Goal: Navigation & Orientation: Find specific page/section

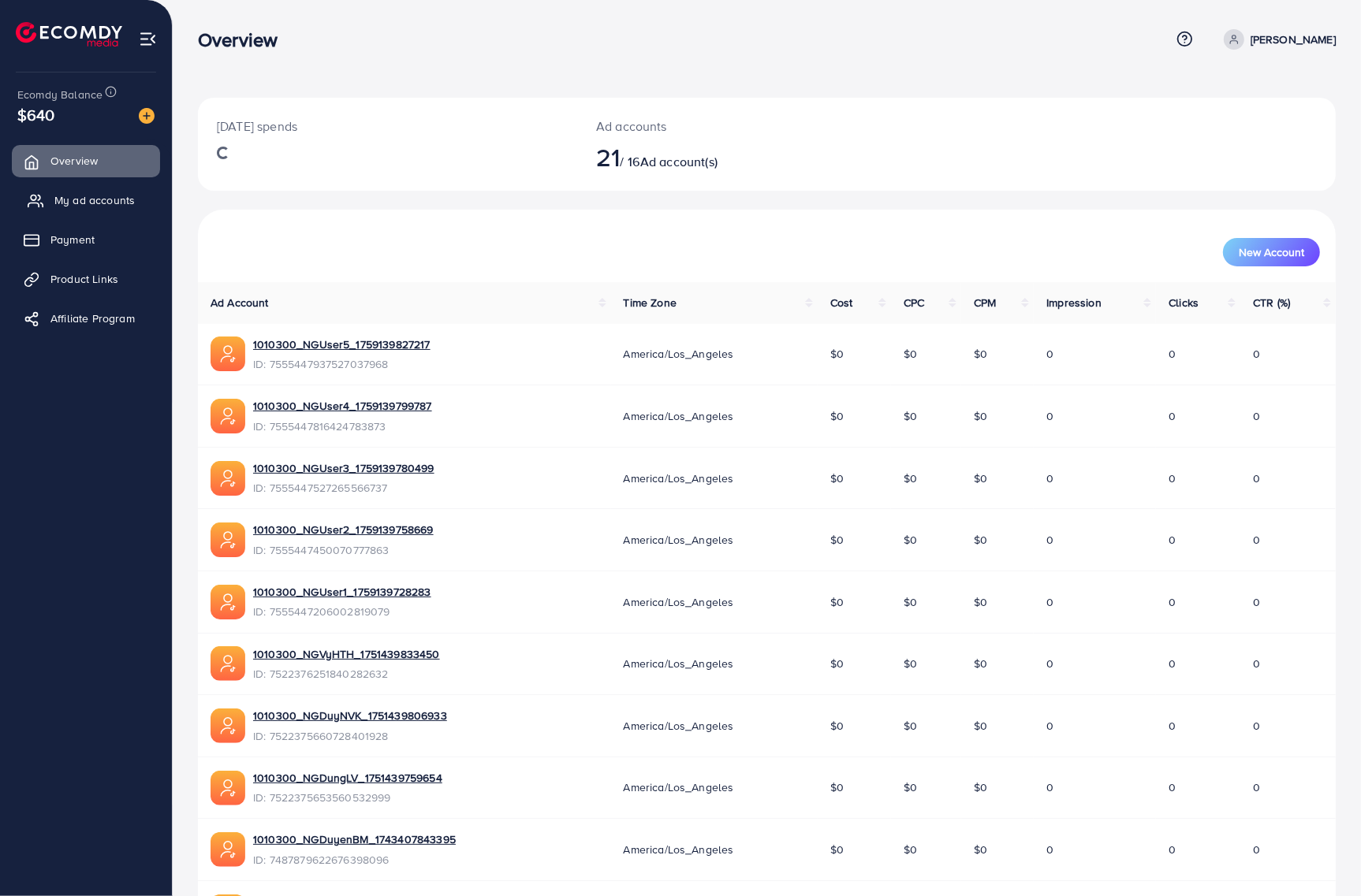
click at [112, 205] on span "My ad accounts" at bounding box center [94, 200] width 80 height 16
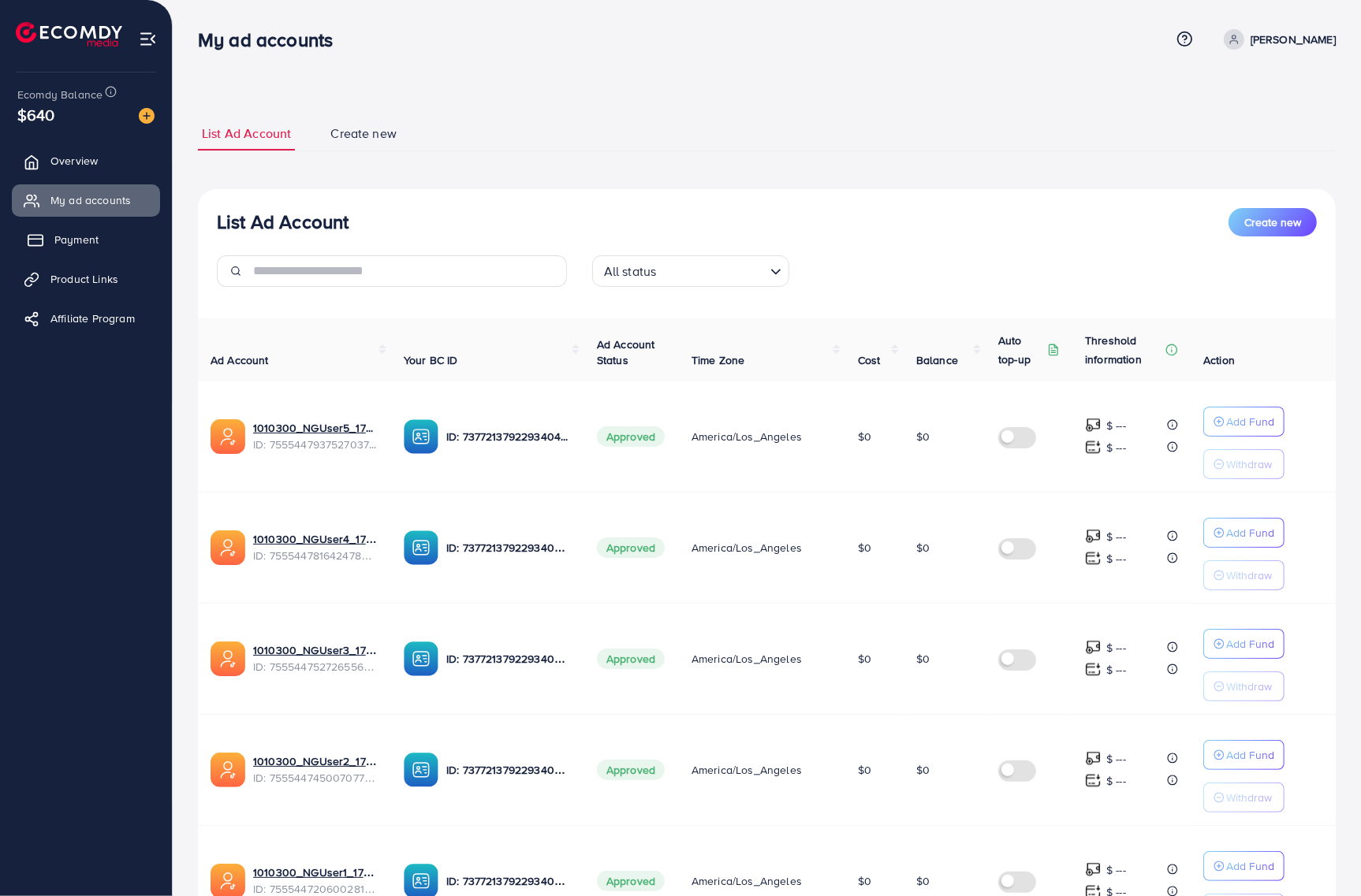
click at [98, 238] on link "Payment" at bounding box center [86, 239] width 149 height 31
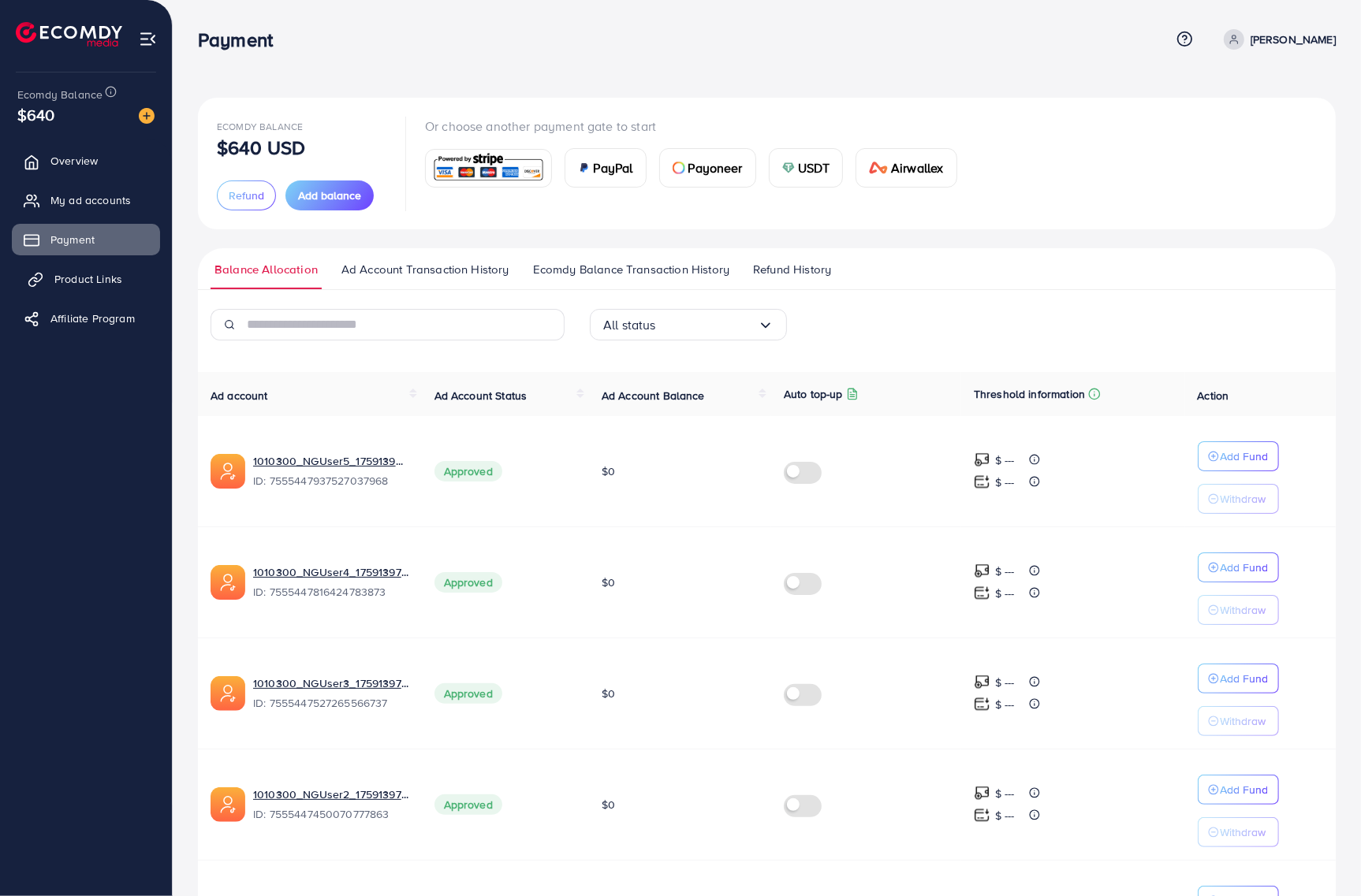
click at [97, 285] on span "Product Links" at bounding box center [88, 279] width 68 height 16
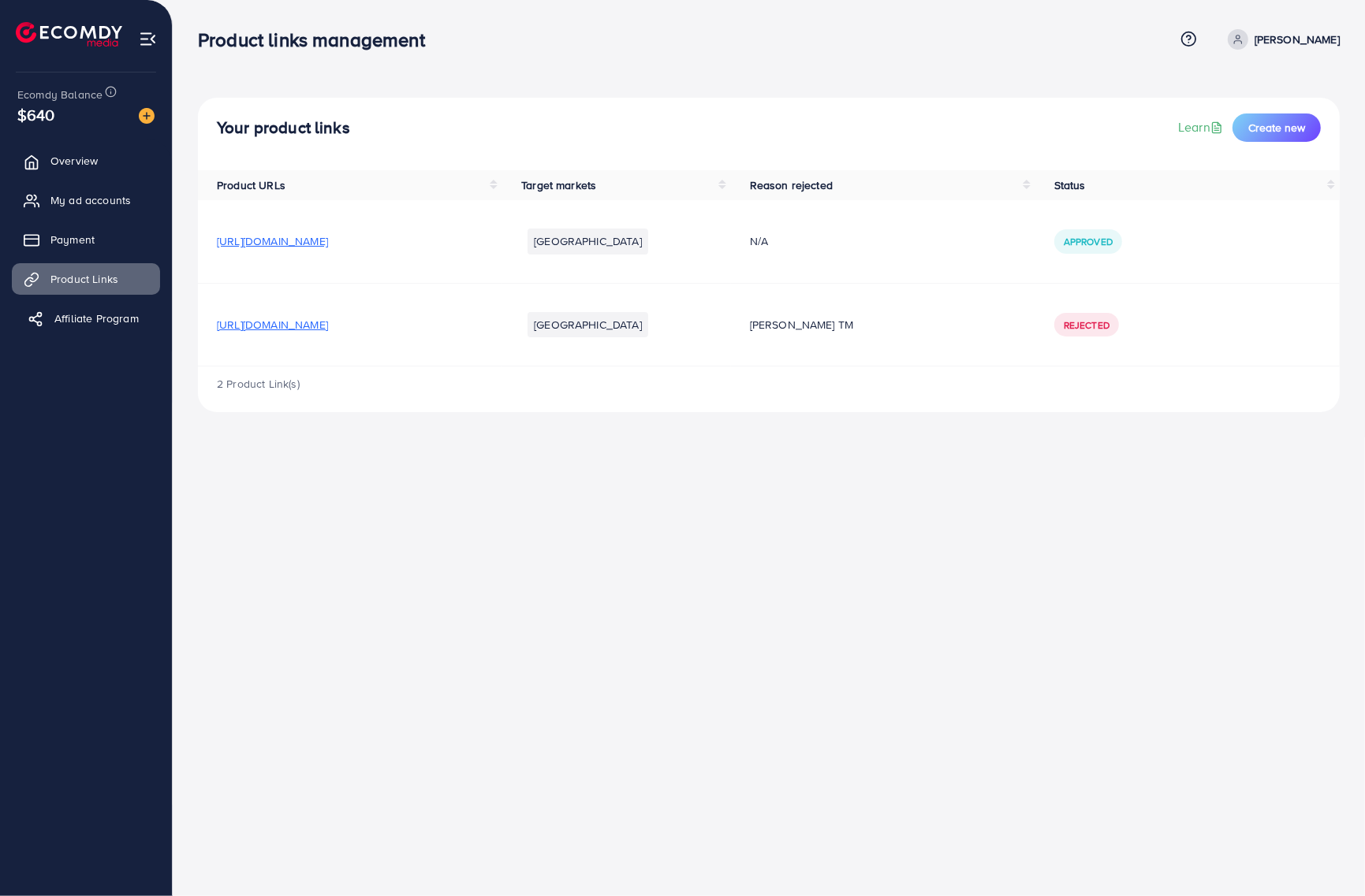
click at [97, 314] on span "Affiliate Program" at bounding box center [97, 318] width 84 height 16
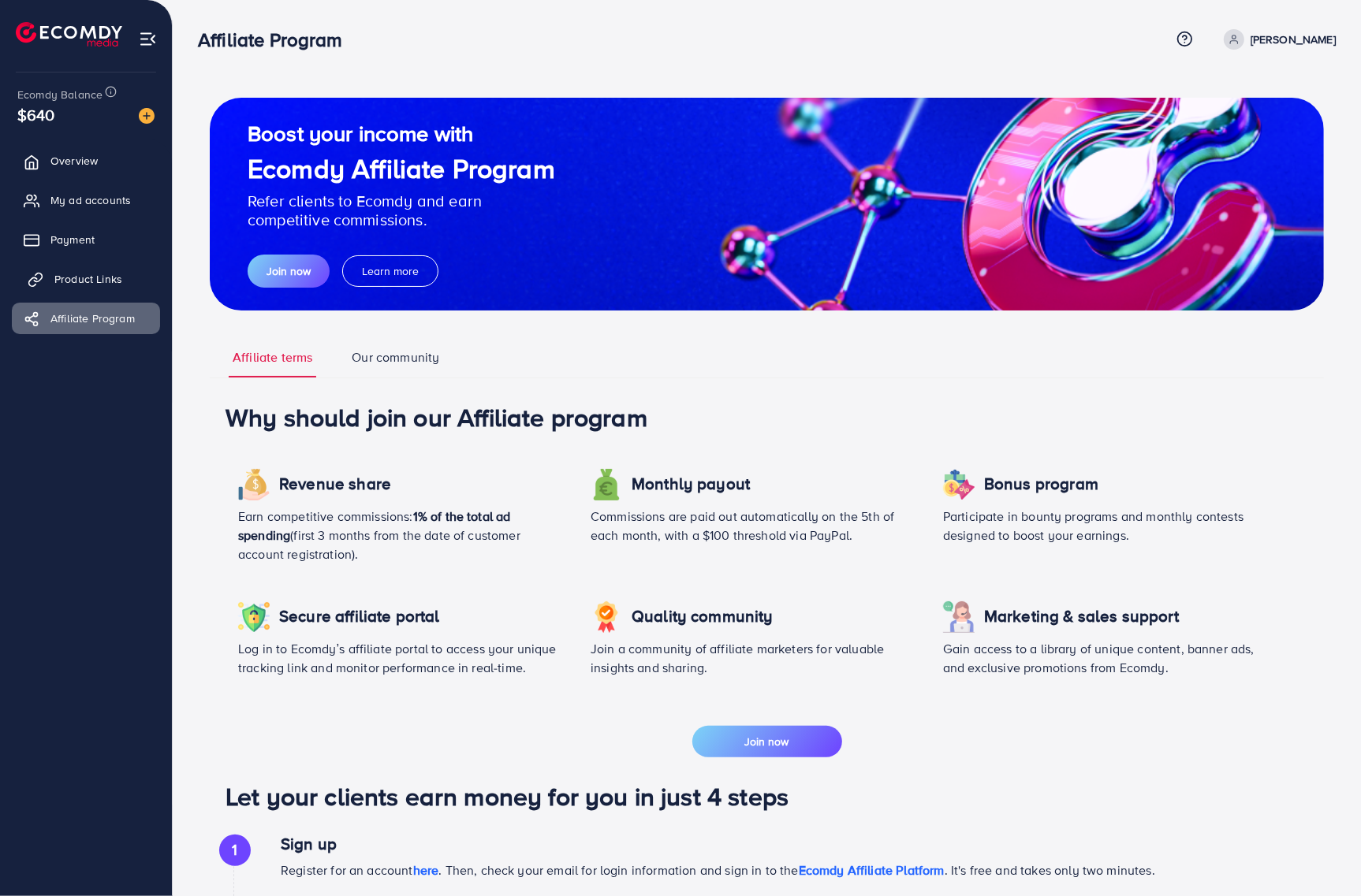
click at [96, 277] on span "Product Links" at bounding box center [88, 279] width 68 height 16
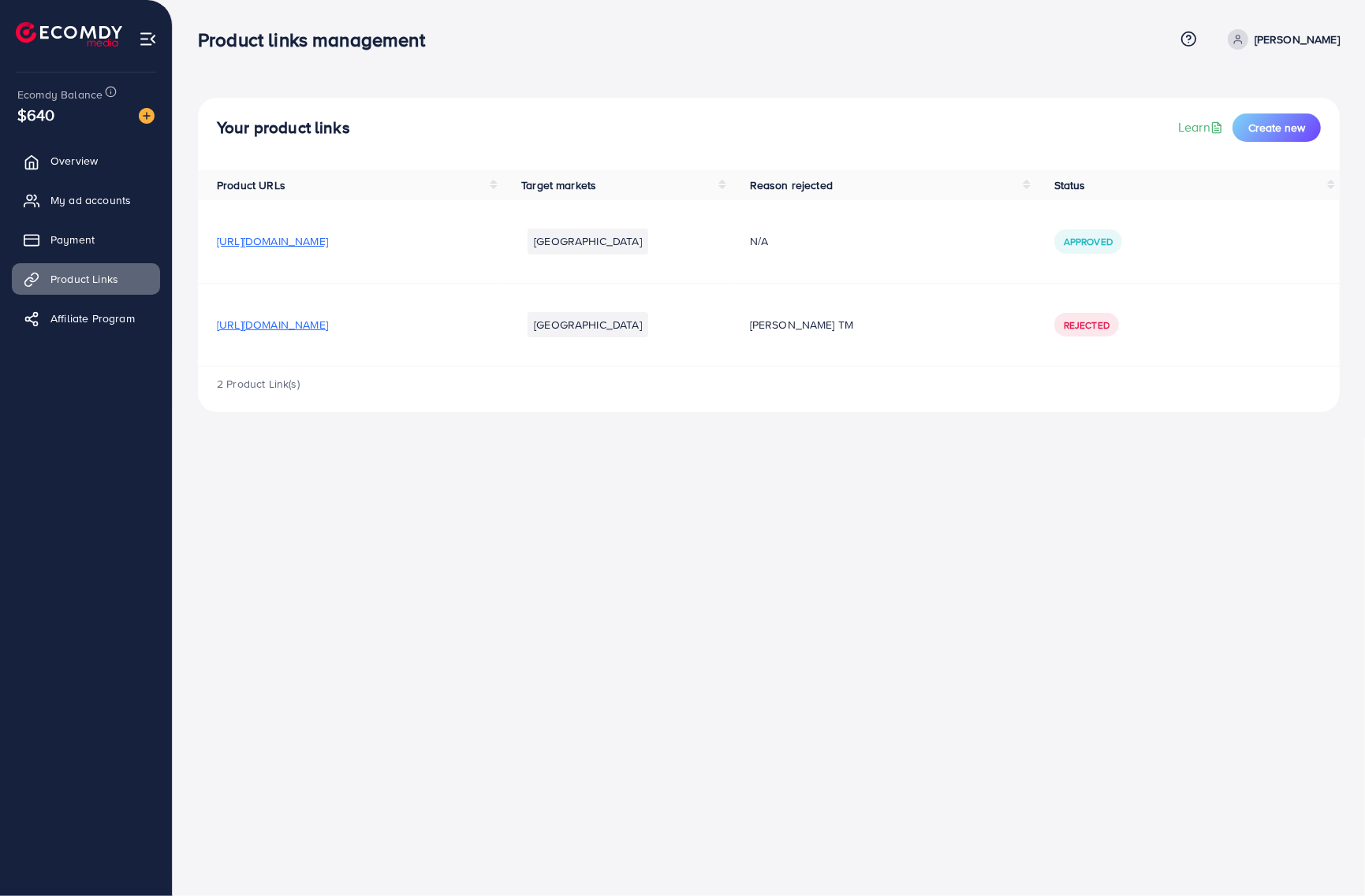
click at [92, 257] on ul "Overview My ad accounts Payment Product Links Affiliate Program" at bounding box center [86, 244] width 172 height 212
click at [89, 245] on span "Payment" at bounding box center [77, 239] width 45 height 16
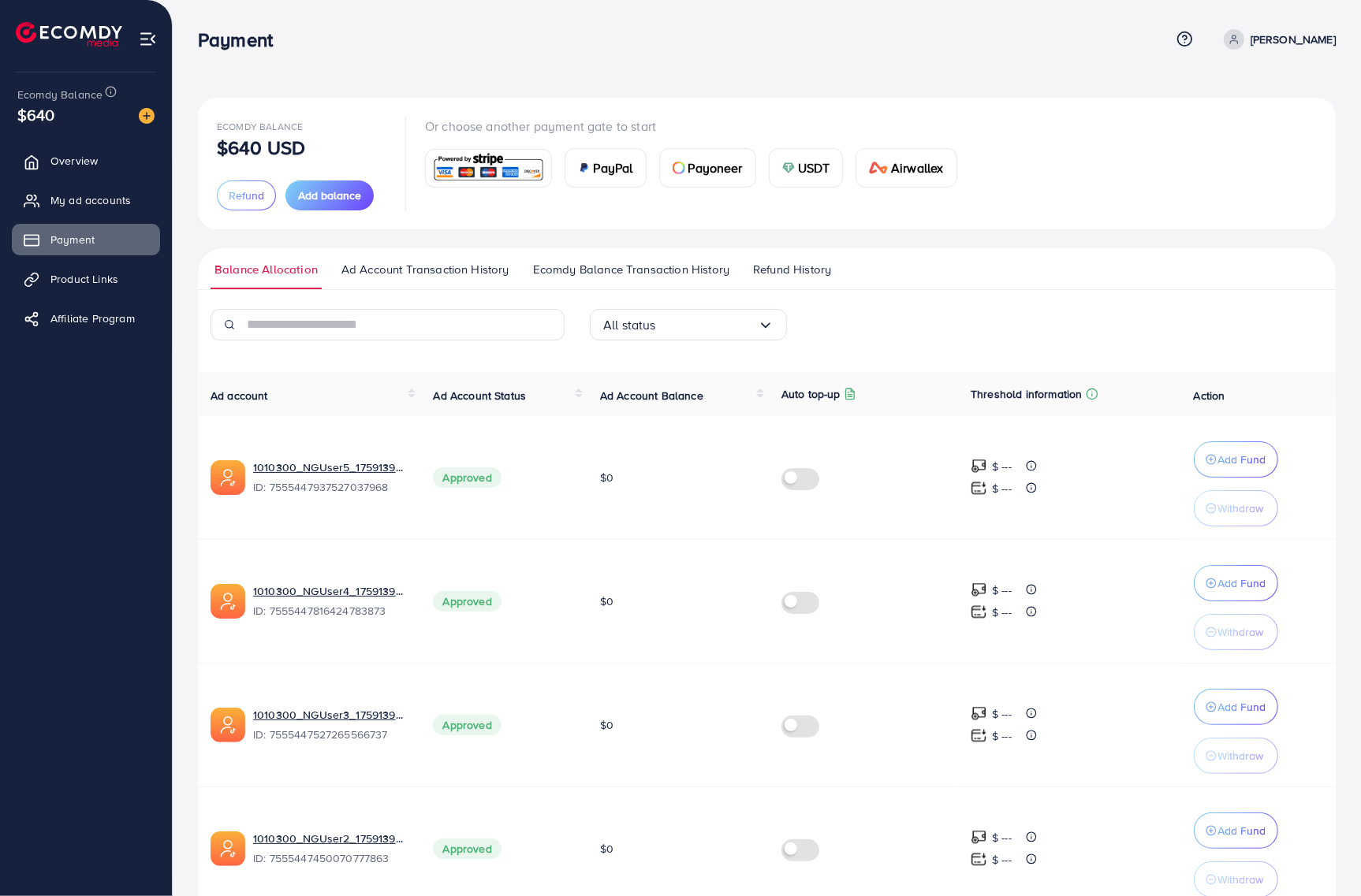
click at [450, 265] on span "Ad Account Transaction History" at bounding box center [426, 269] width 168 height 17
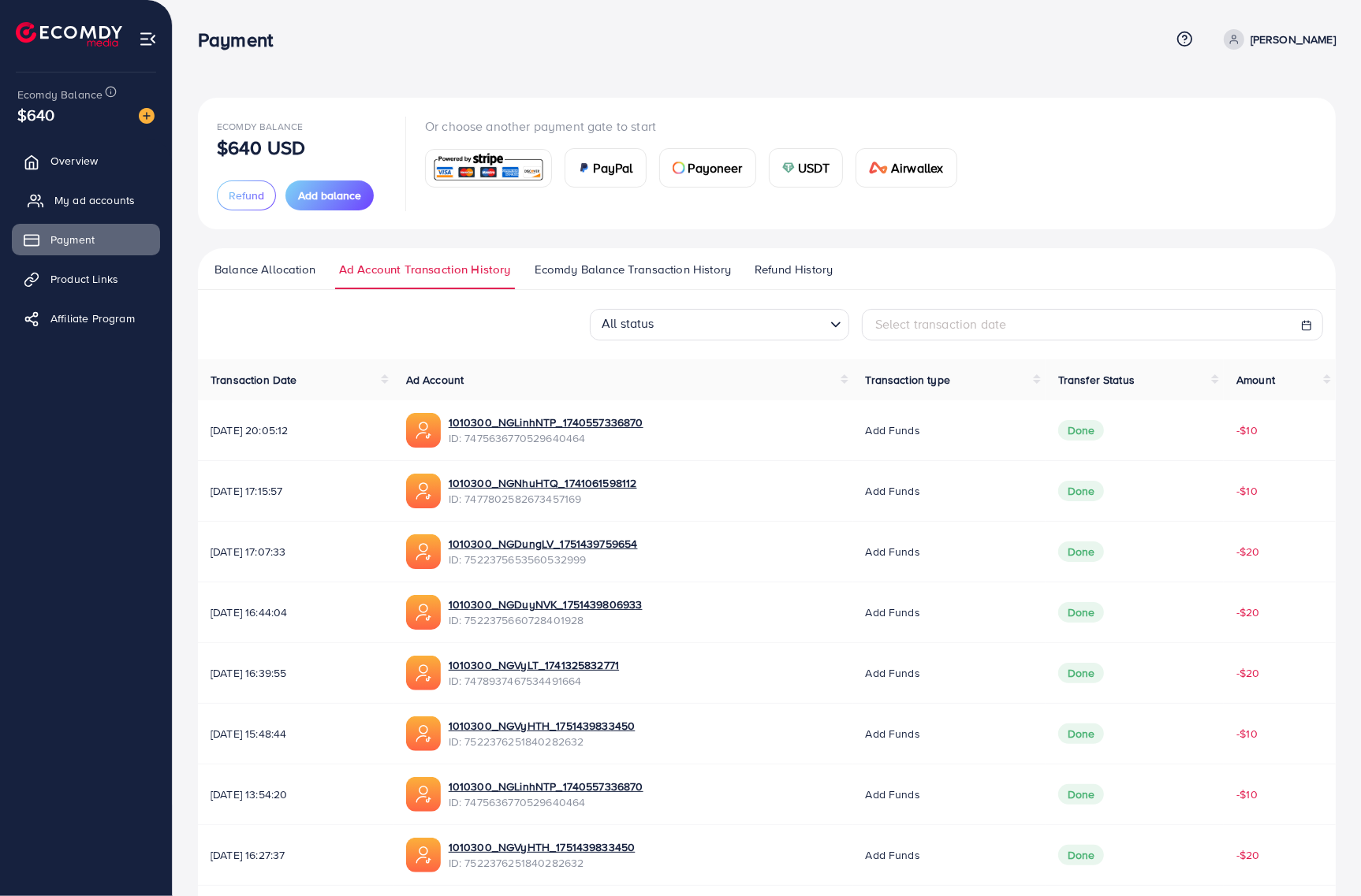
click at [83, 206] on span "My ad accounts" at bounding box center [94, 200] width 80 height 16
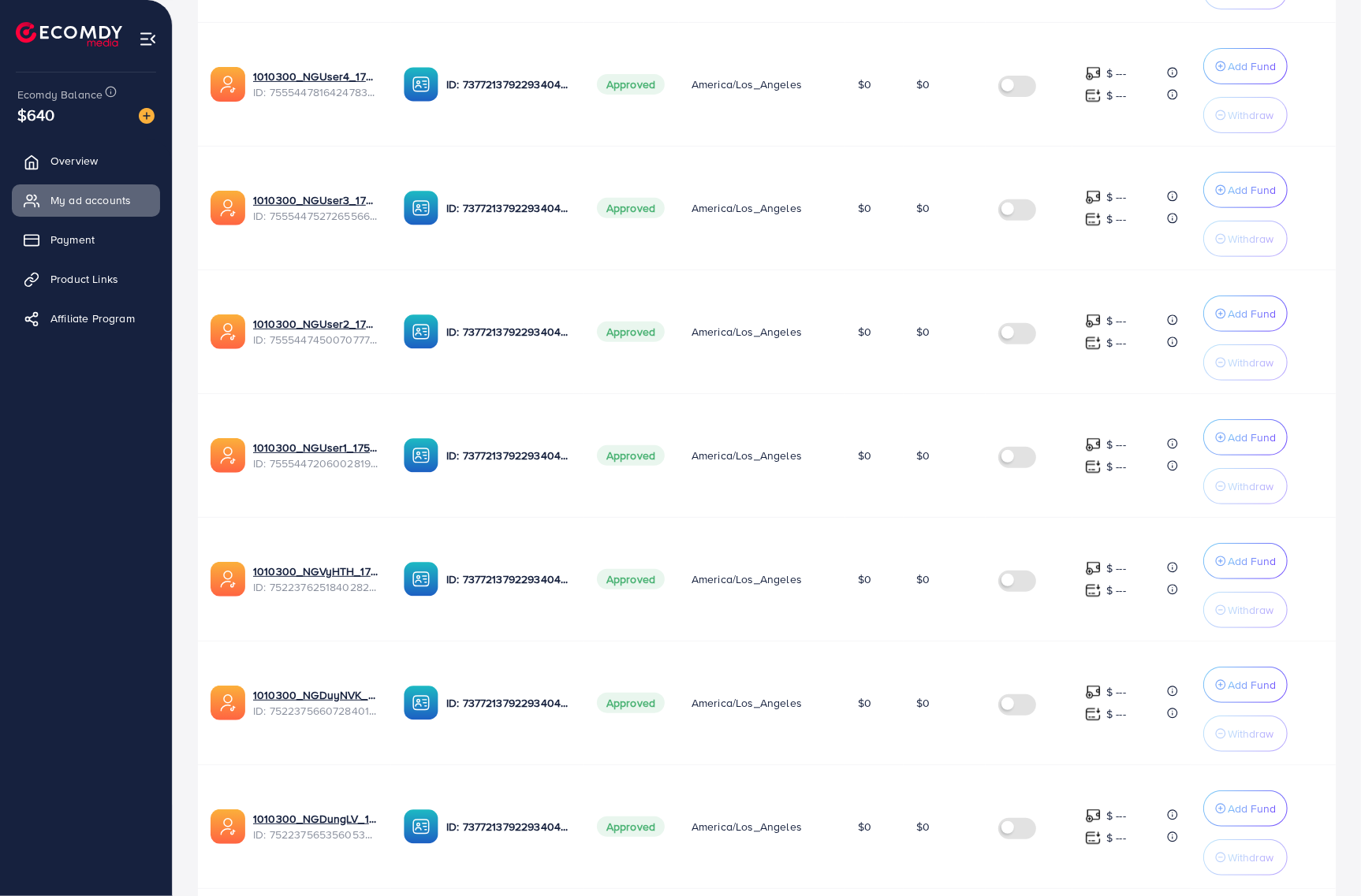
scroll to position [493, 0]
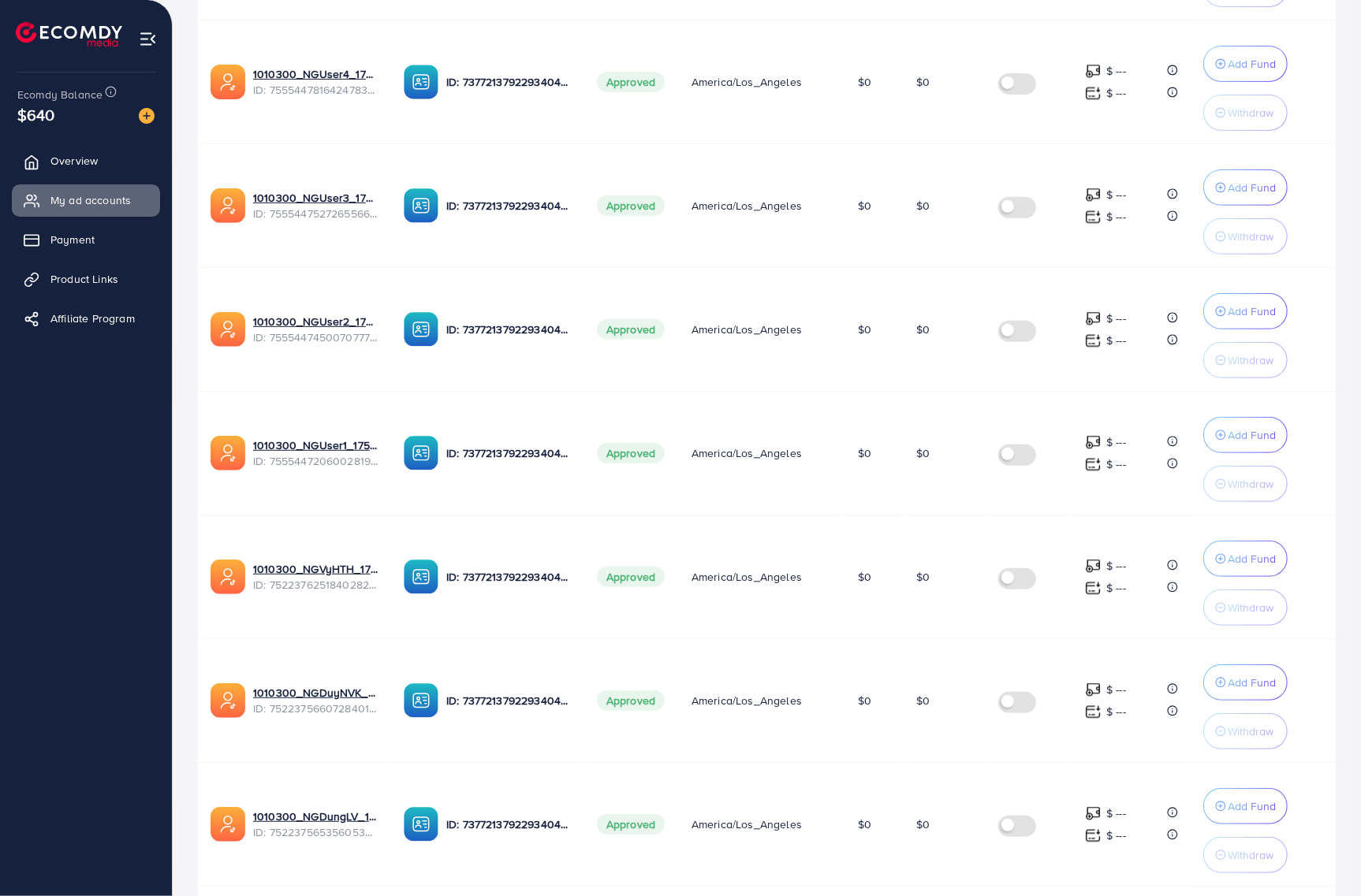
click at [487, 648] on td "ID: 7377213792293404689" at bounding box center [488, 701] width 193 height 124
